Goal: Register for event/course

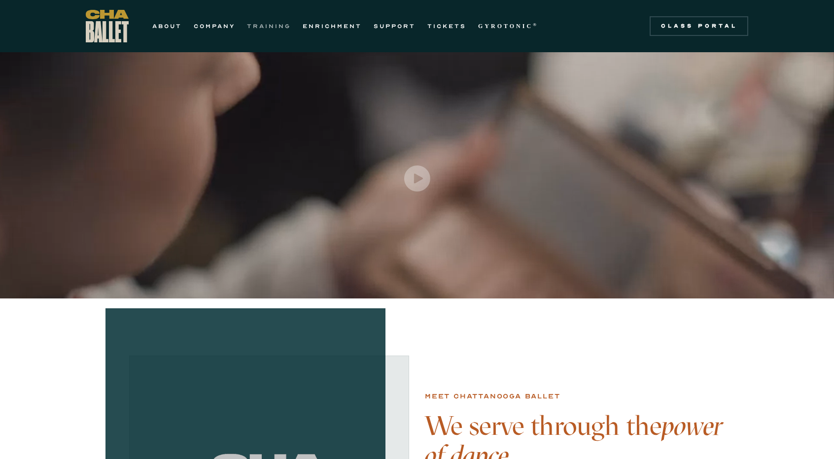
click at [267, 27] on link "TRAINING" at bounding box center [269, 26] width 44 height 12
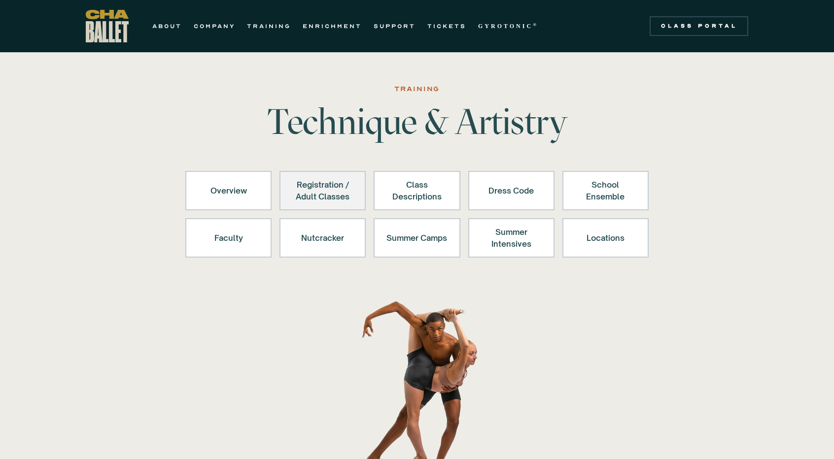
click at [327, 194] on div "Registration / Adult Classes" at bounding box center [322, 191] width 61 height 24
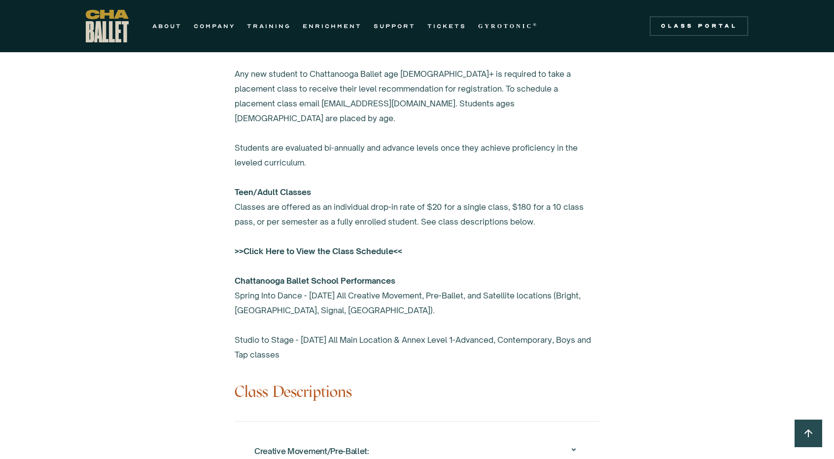
scroll to position [646, 0]
click at [389, 245] on strong ">>Click Here to View the Class Schedule<<" at bounding box center [319, 250] width 168 height 10
